Goal: Find specific page/section: Find specific page/section

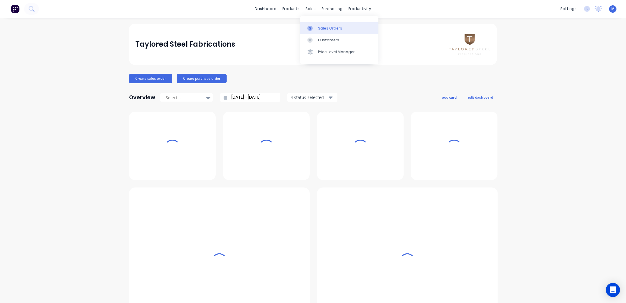
click at [315, 27] on div at bounding box center [312, 28] width 9 height 5
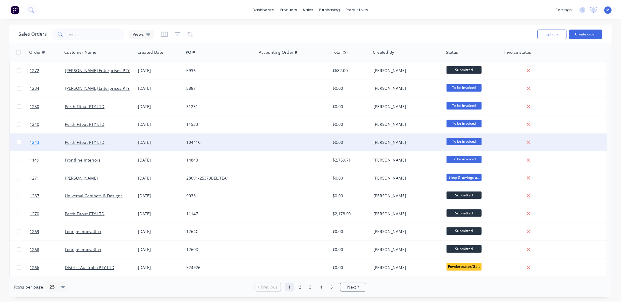
scroll to position [65, 0]
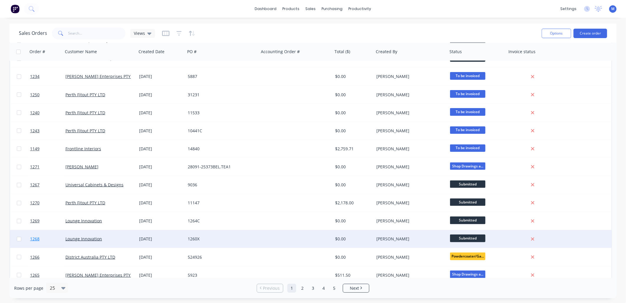
click at [35, 239] on span "1268" at bounding box center [34, 239] width 9 height 6
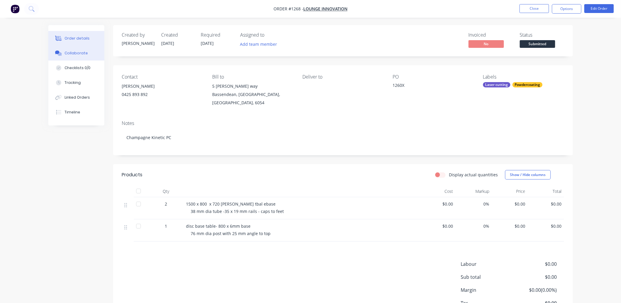
click at [73, 49] on button "Collaborate" at bounding box center [76, 53] width 56 height 15
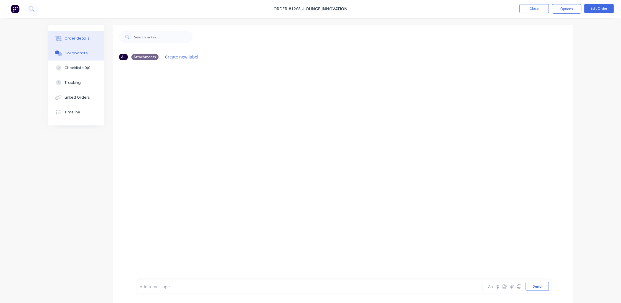
click at [75, 37] on div "Order details" at bounding box center [77, 38] width 25 height 5
